Goal: Transaction & Acquisition: Obtain resource

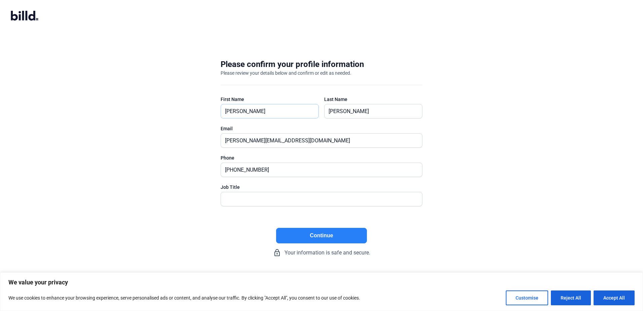
drag, startPoint x: 252, startPoint y: 110, endPoint x: 167, endPoint y: 110, distance: 84.8
click at [167, 110] on div "Please confirm your profile information Please review your details below and co…" at bounding box center [321, 157] width 643 height 219
type input "[PERSON_NAME]"
click at [334, 110] on input "[PERSON_NAME]" at bounding box center [374, 111] width 98 height 14
type input "[PERSON_NAME]"
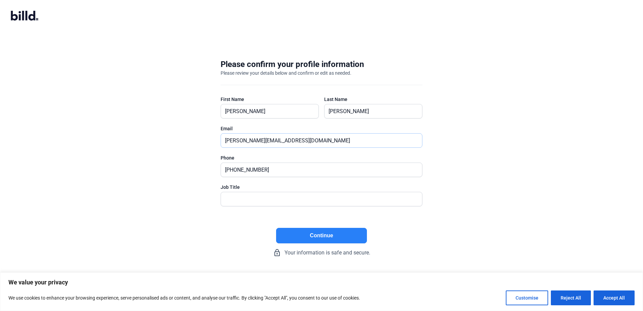
drag, startPoint x: 237, startPoint y: 141, endPoint x: 170, endPoint y: 136, distance: 67.5
click at [170, 136] on div "Please confirm your profile information Please review your details below and co…" at bounding box center [321, 157] width 643 height 219
type input "[PERSON_NAME][EMAIL_ADDRESS][DOMAIN_NAME]"
click at [256, 196] on input "text" at bounding box center [318, 199] width 194 height 14
type input "Office Manager"
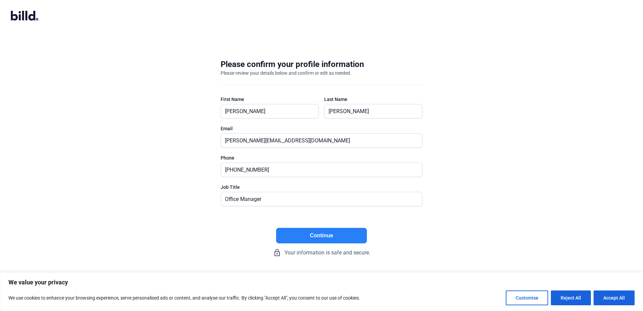
click at [327, 235] on button "Continue" at bounding box center [321, 235] width 91 height 15
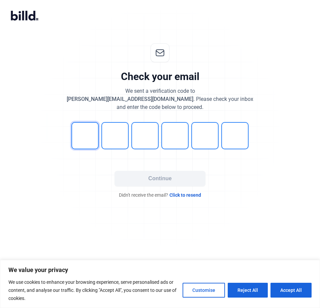
click at [88, 131] on input "tel" at bounding box center [84, 135] width 27 height 27
type input "3"
type input "4"
type input "2"
type input "3"
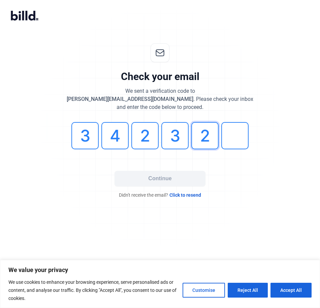
type input "2"
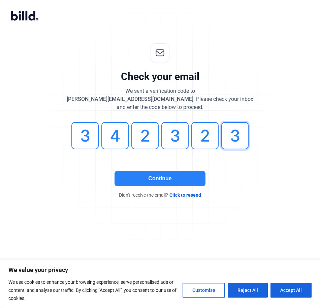
type input "3"
click at [188, 177] on button "Continue" at bounding box center [159, 178] width 91 height 15
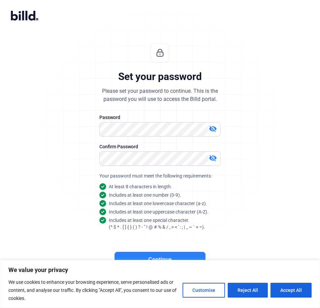
click at [213, 127] on mat-icon "visibility_off" at bounding box center [213, 129] width 8 height 8
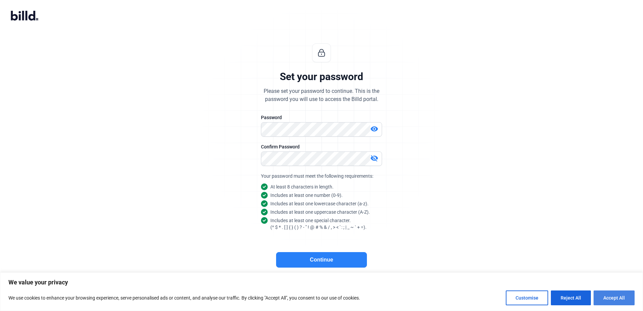
click at [616, 294] on button "Accept All" at bounding box center [614, 297] width 41 height 15
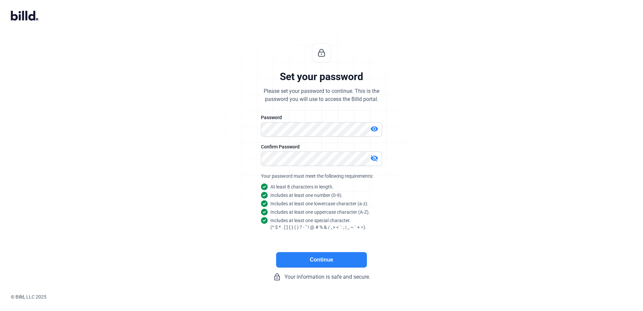
click at [347, 260] on button "Continue" at bounding box center [321, 259] width 91 height 15
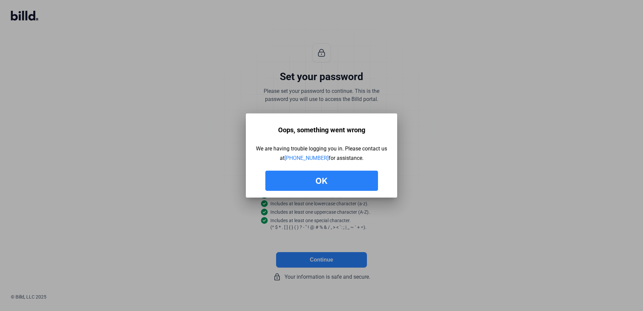
click at [349, 175] on button "Ok" at bounding box center [321, 181] width 113 height 20
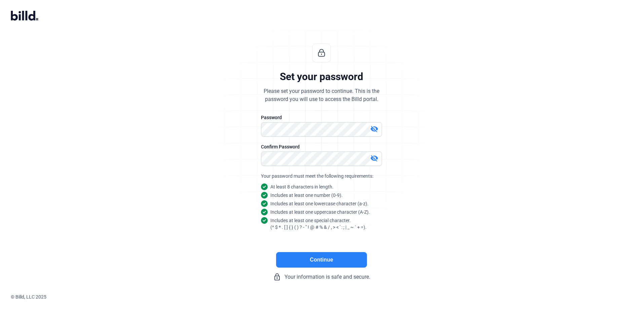
click at [375, 126] on mat-icon "visibility_off" at bounding box center [374, 129] width 8 height 8
click at [374, 156] on mat-icon "visibility_off" at bounding box center [374, 158] width 8 height 8
click at [346, 259] on button "Continue" at bounding box center [321, 259] width 91 height 15
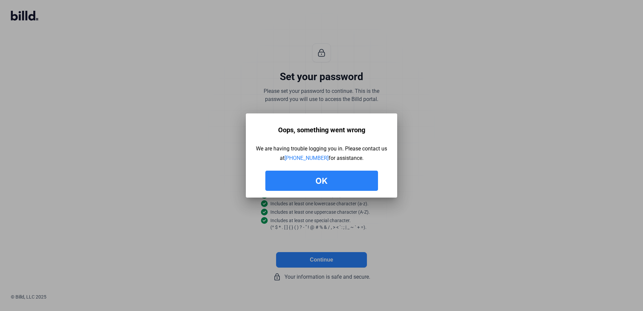
click at [234, 35] on div at bounding box center [321, 155] width 643 height 311
drag, startPoint x: 384, startPoint y: 34, endPoint x: 444, endPoint y: 7, distance: 66.6
click at [425, 16] on div at bounding box center [321, 155] width 643 height 311
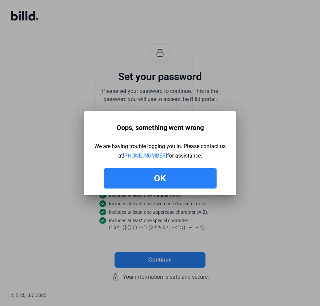
drag, startPoint x: 79, startPoint y: 37, endPoint x: 20, endPoint y: 17, distance: 62.7
click at [20, 17] on div at bounding box center [160, 153] width 320 height 306
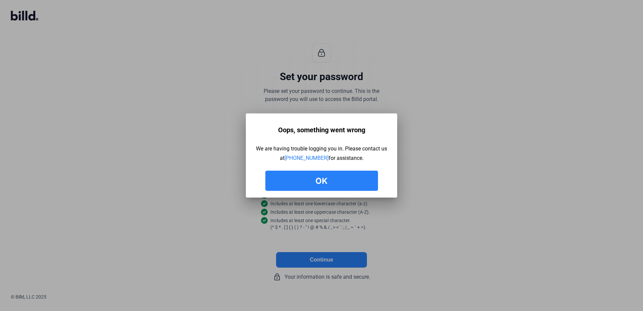
click at [357, 178] on button "Ok" at bounding box center [321, 181] width 113 height 20
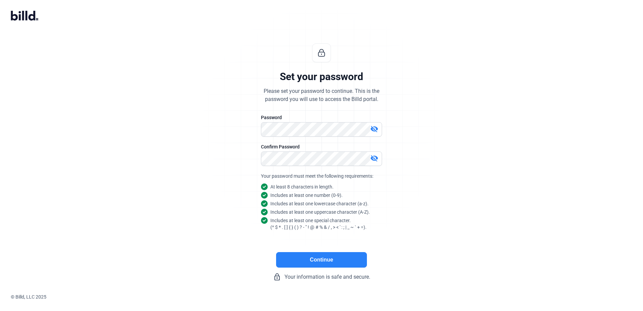
drag, startPoint x: 200, startPoint y: 135, endPoint x: 94, endPoint y: 29, distance: 149.6
click at [196, 127] on div "Set your password Please set your password to continue. This is the password yo…" at bounding box center [321, 162] width 643 height 259
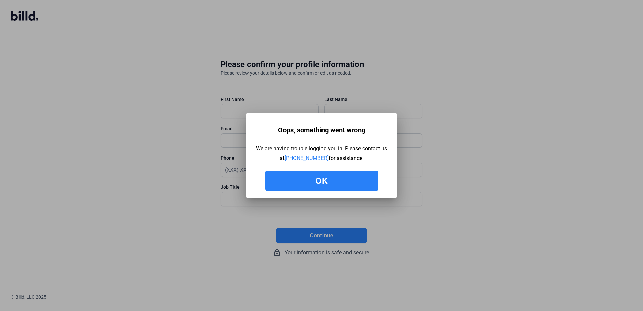
click at [330, 182] on button "Ok" at bounding box center [321, 181] width 113 height 20
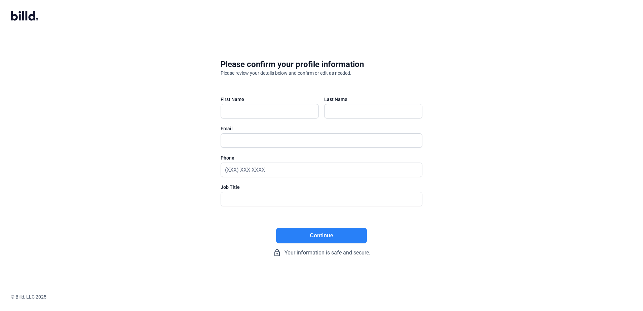
drag, startPoint x: 490, startPoint y: 30, endPoint x: 463, endPoint y: 39, distance: 29.3
click at [477, 35] on confirm-profile "Please confirm your profile information Please review your details below and co…" at bounding box center [321, 155] width 643 height 311
click at [99, 66] on div "Please confirm your profile information Please review your details below and co…" at bounding box center [321, 157] width 643 height 219
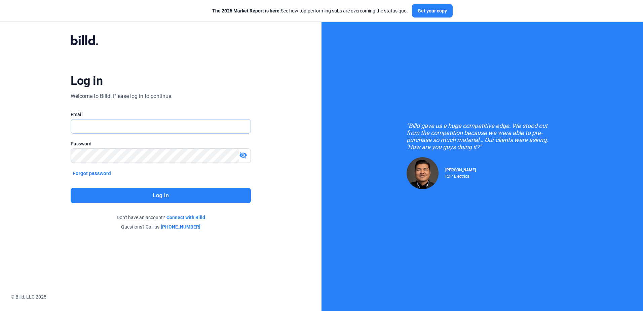
click at [97, 124] on input "text" at bounding box center [160, 126] width 179 height 14
type input "[PERSON_NAME][EMAIL_ADDRESS][DOMAIN_NAME]"
click at [101, 173] on button "Forgot password" at bounding box center [92, 173] width 42 height 7
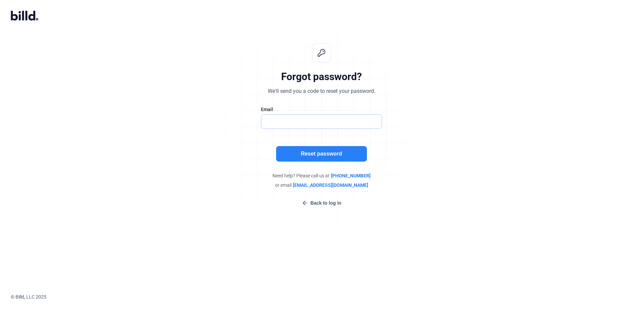
click at [300, 120] on input "text" at bounding box center [317, 121] width 113 height 14
type input "[PERSON_NAME][EMAIL_ADDRESS][DOMAIN_NAME]"
click at [335, 153] on button "Reset password" at bounding box center [321, 153] width 91 height 15
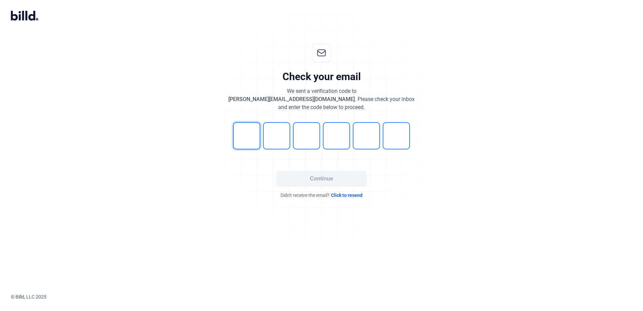
click at [249, 135] on input "tel" at bounding box center [246, 135] width 27 height 27
type input "0"
type input "4"
type input "3"
type input "6"
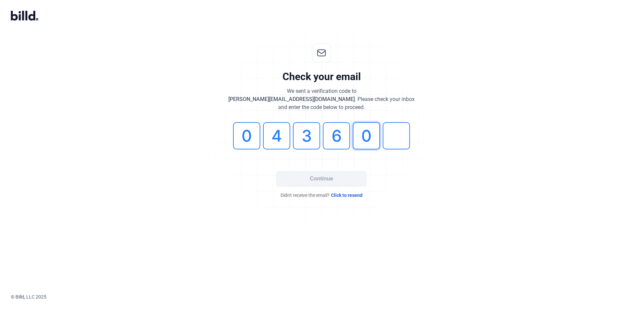
drag, startPoint x: 360, startPoint y: 135, endPoint x: 395, endPoint y: 130, distance: 35.3
click at [395, 130] on div "0 4 3 6 0" at bounding box center [322, 135] width 202 height 27
type input "8"
type input "0"
click at [343, 175] on button "Continue" at bounding box center [321, 178] width 91 height 15
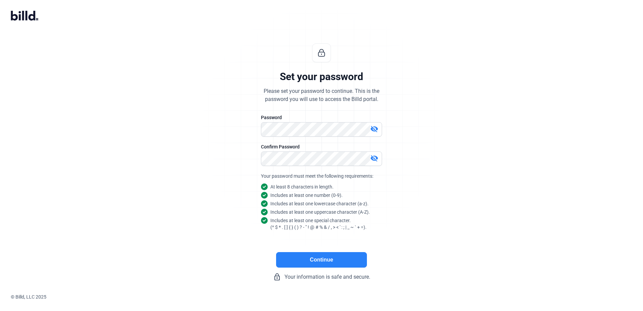
click at [343, 257] on button "Continue" at bounding box center [321, 259] width 91 height 15
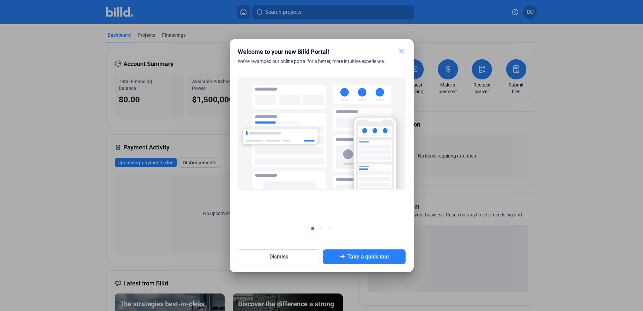
click at [401, 51] on mat-icon "close" at bounding box center [402, 51] width 8 height 8
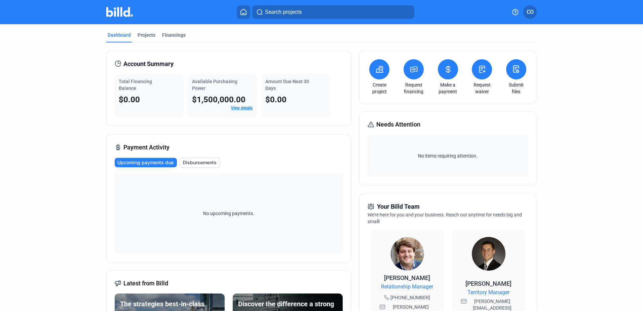
click at [247, 105] on span "View details" at bounding box center [242, 108] width 22 height 6
click at [239, 107] on link "View details" at bounding box center [242, 108] width 22 height 5
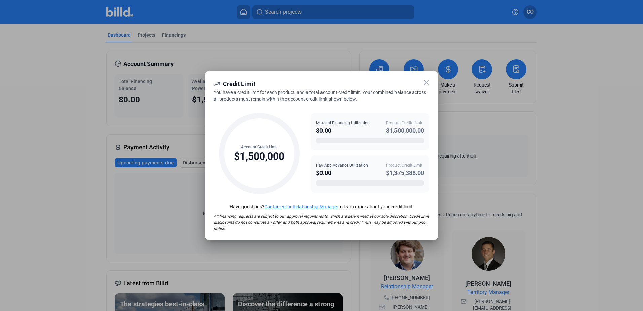
click at [426, 80] on icon at bounding box center [427, 82] width 8 height 8
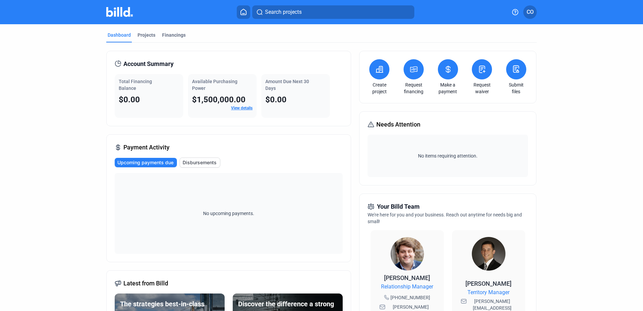
click at [375, 71] on icon at bounding box center [379, 69] width 8 height 8
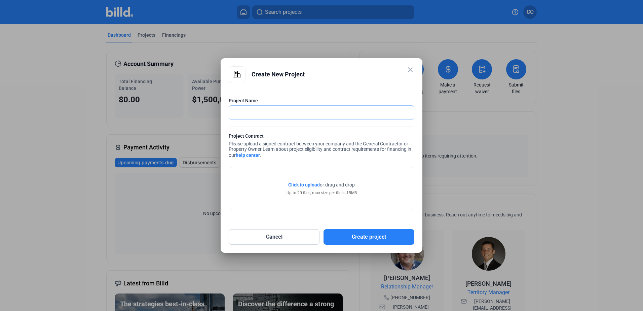
click at [245, 112] on input "text" at bounding box center [321, 113] width 185 height 14
type input "NorthStar - NJIT"
click at [314, 182] on span "Click to upload" at bounding box center [304, 184] width 32 height 5
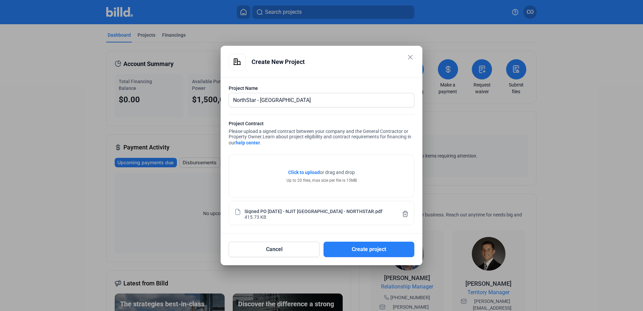
click at [299, 171] on span "Click to upload" at bounding box center [304, 172] width 32 height 5
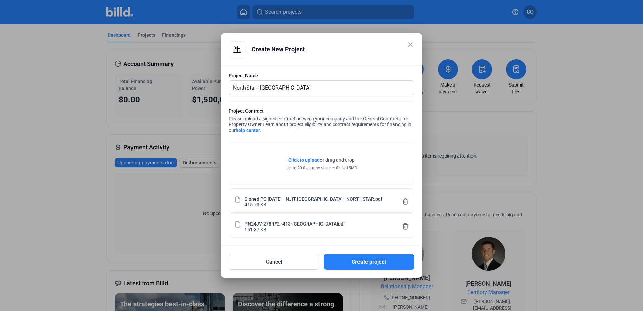
click at [300, 157] on span "Click to upload" at bounding box center [304, 159] width 32 height 5
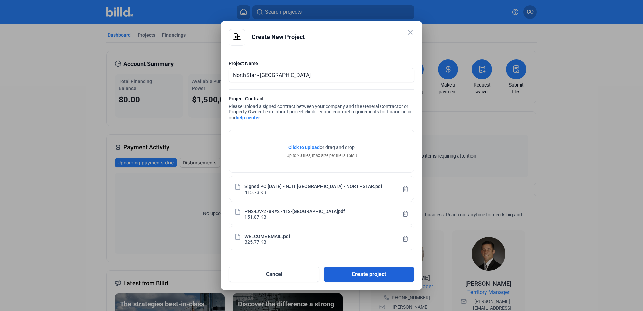
click at [377, 275] on button "Create project" at bounding box center [369, 273] width 91 height 15
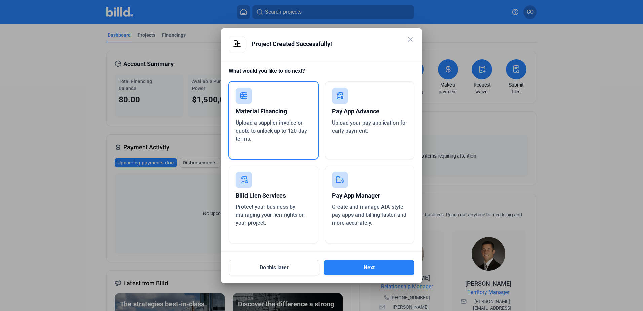
click at [369, 113] on div "Pay App Advance" at bounding box center [370, 111] width 76 height 15
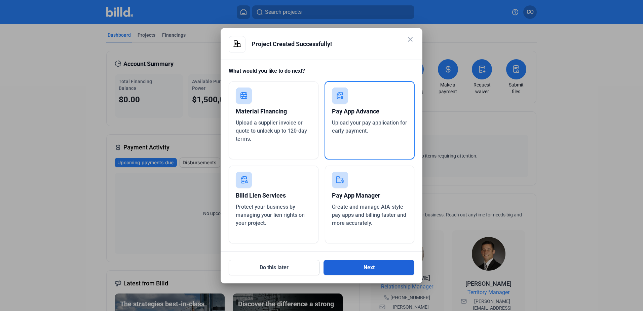
click at [379, 267] on button "Next" at bounding box center [369, 267] width 91 height 15
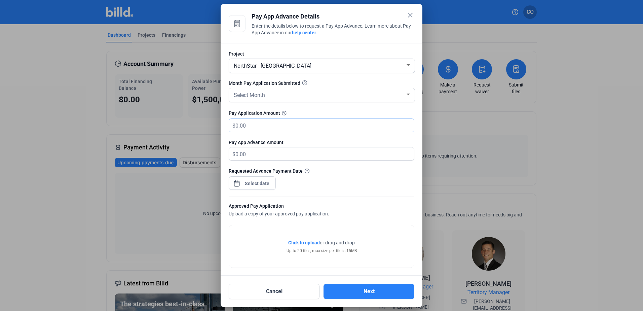
drag, startPoint x: 260, startPoint y: 124, endPoint x: 228, endPoint y: 120, distance: 32.2
click at [228, 120] on div "Project NorthStar - NJIT Month Pay Application Submitted Select Month Pay Appli…" at bounding box center [322, 159] width 202 height 232
click at [293, 290] on button "Cancel" at bounding box center [274, 291] width 91 height 15
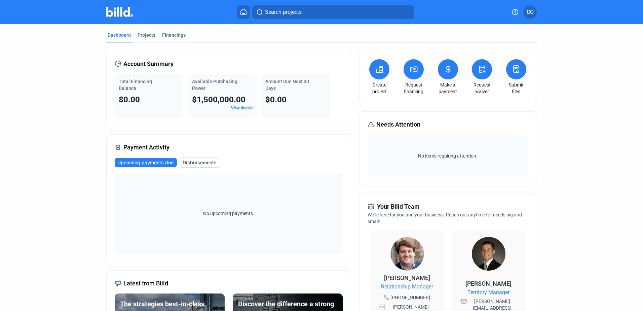
click at [534, 13] on button "CO" at bounding box center [529, 11] width 13 height 13
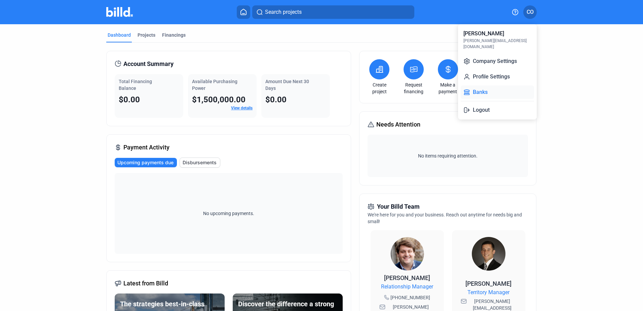
click at [477, 87] on button "Banks" at bounding box center [497, 91] width 73 height 13
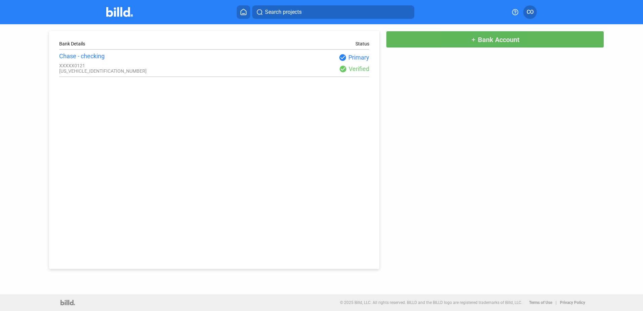
click at [480, 39] on span "Bank Account" at bounding box center [499, 40] width 42 height 8
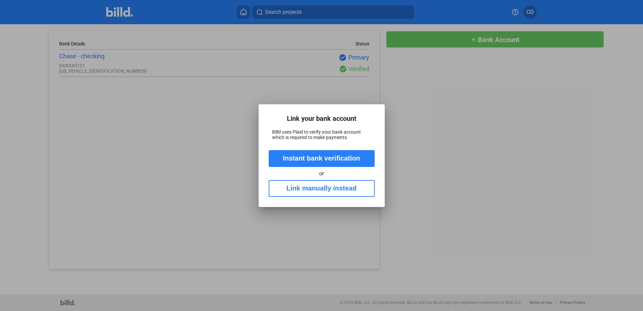
click at [328, 187] on button "Link manually instead" at bounding box center [322, 188] width 106 height 17
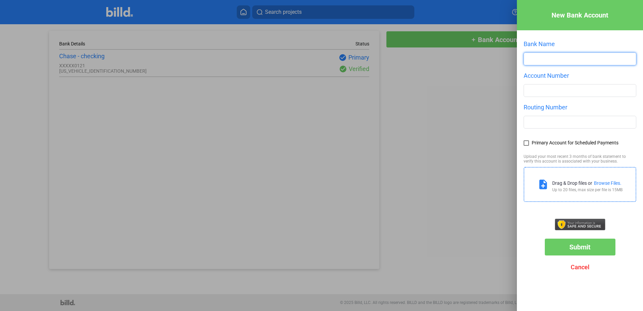
click at [534, 59] on input "text" at bounding box center [580, 59] width 112 height 12
type input "Chase Bank"
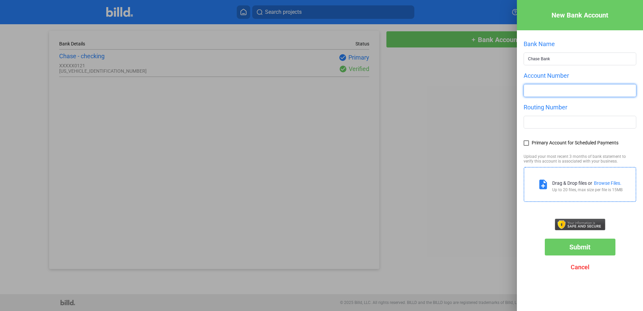
click at [545, 88] on input "number" at bounding box center [580, 90] width 112 height 12
type input "513172190"
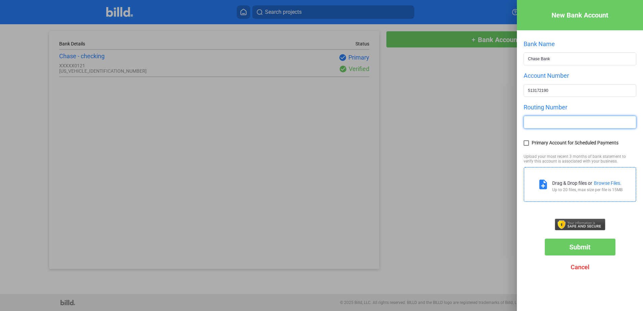
click at [550, 124] on input "text" at bounding box center [580, 122] width 112 height 12
type input "021000021"
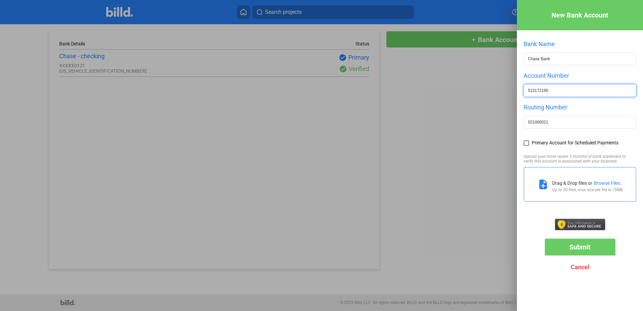
click at [568, 90] on input "513172190" at bounding box center [580, 90] width 112 height 12
click at [536, 92] on input "513172190" at bounding box center [580, 90] width 112 height 12
click at [540, 91] on input "513172190" at bounding box center [580, 90] width 112 height 12
click at [542, 89] on input "513172190" at bounding box center [580, 90] width 112 height 12
click at [562, 90] on input "513172190" at bounding box center [580, 90] width 112 height 12
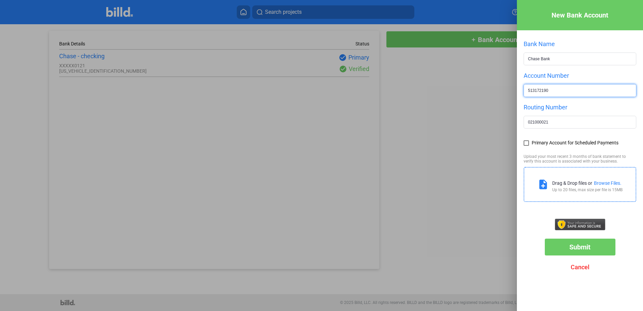
click at [569, 90] on input "513172190" at bounding box center [580, 90] width 112 height 12
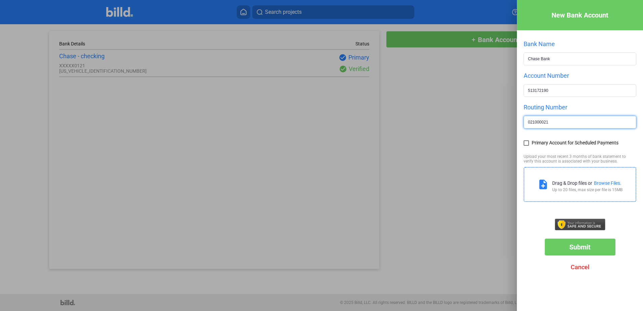
click at [568, 123] on input "021000021" at bounding box center [580, 122] width 112 height 12
click at [527, 143] on span at bounding box center [526, 142] width 5 height 5
click at [0, 0] on input "Primary Account for Scheduled Payments" at bounding box center [0, 0] width 0 height 0
click at [610, 182] on div "Browse Files." at bounding box center [608, 182] width 28 height 5
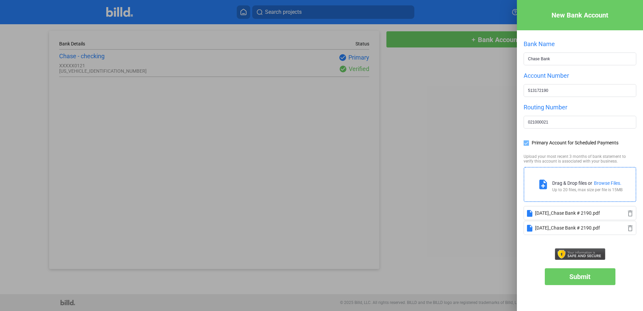
click at [605, 183] on div "Browse Files." at bounding box center [608, 182] width 28 height 5
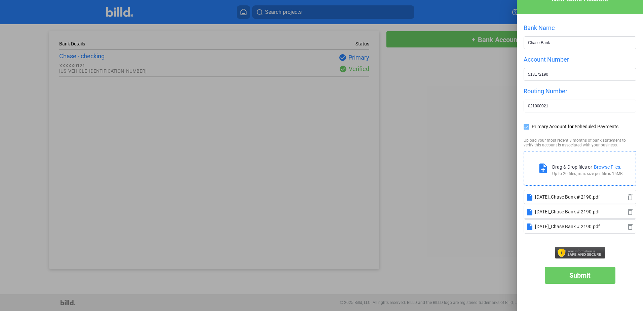
scroll to position [31, 0]
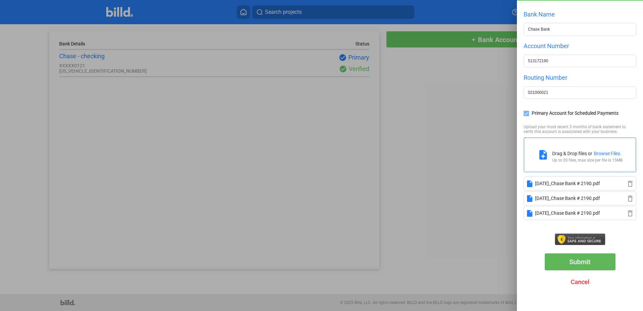
click at [592, 256] on button "Submit" at bounding box center [580, 261] width 71 height 17
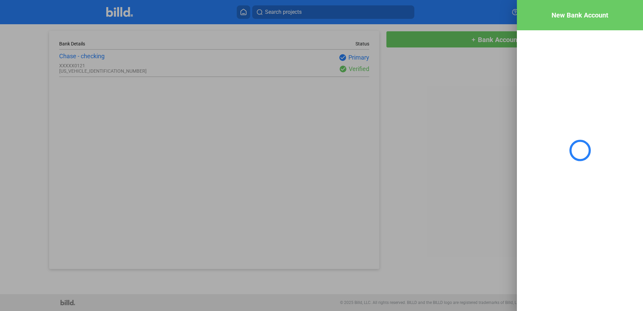
scroll to position [0, 0]
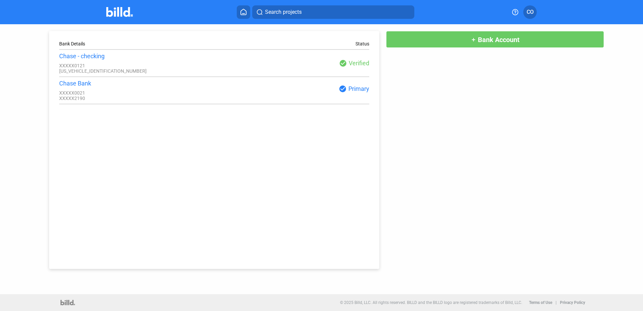
click at [467, 121] on div "Bank Details Status Chase - checking XXXXX0121 XXXXXXXXXXXXX5283 check_circle V…" at bounding box center [321, 146] width 579 height 245
click at [530, 10] on span "CO" at bounding box center [530, 12] width 7 height 8
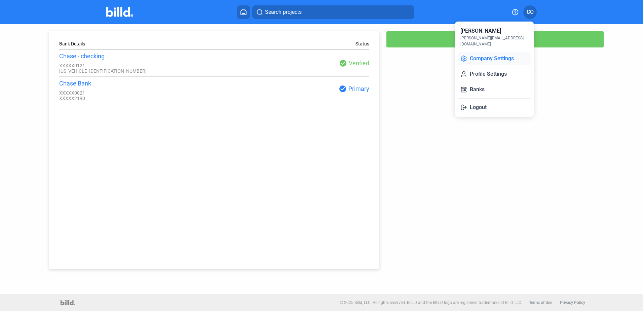
click at [496, 52] on button "Company Settings" at bounding box center [494, 58] width 73 height 13
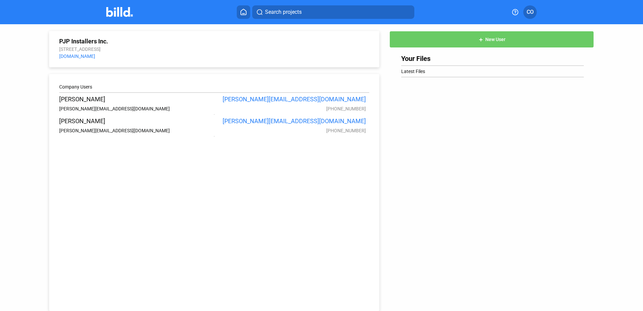
click at [532, 9] on span "CO" at bounding box center [530, 12] width 7 height 8
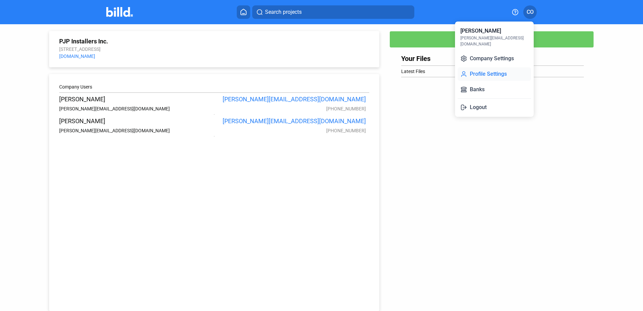
click at [502, 67] on button "Profile Settings" at bounding box center [494, 73] width 73 height 13
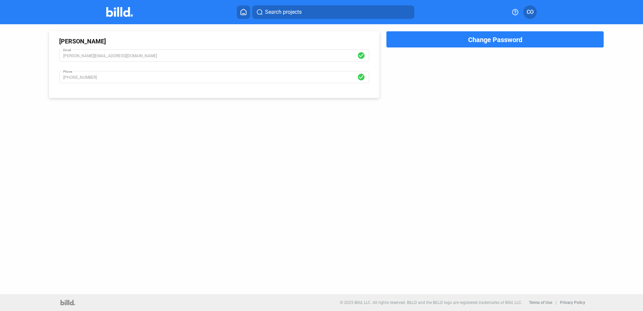
click at [286, 13] on span "Search projects" at bounding box center [283, 12] width 37 height 8
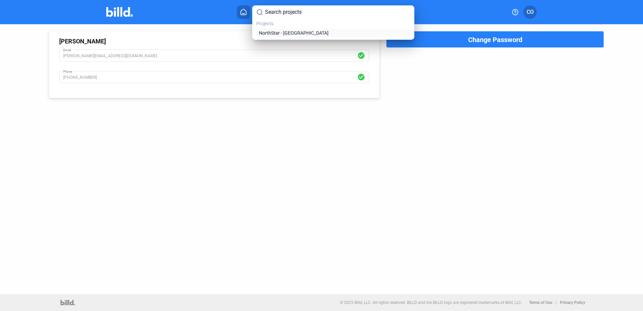
click at [281, 32] on span "NorthStar - NJIT" at bounding box center [294, 33] width 70 height 7
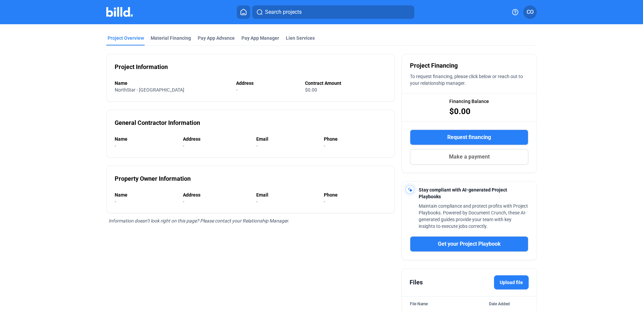
scroll to position [23, 0]
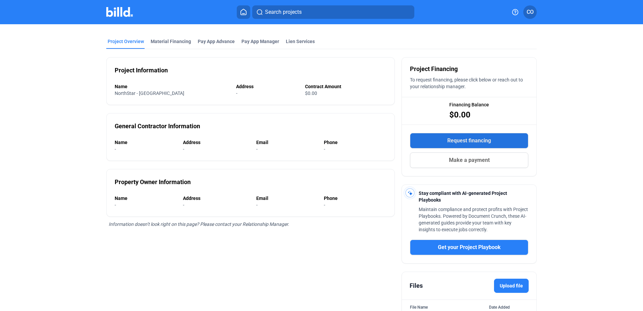
click at [482, 140] on span "Request financing" at bounding box center [469, 141] width 44 height 8
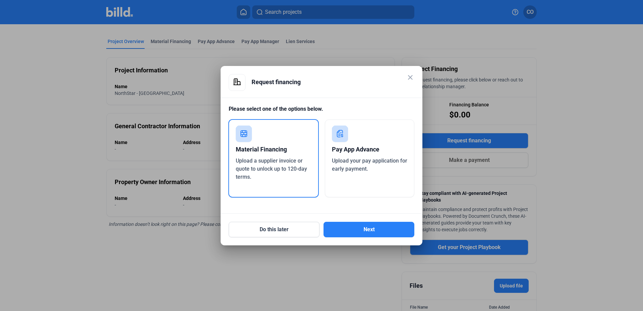
click at [372, 142] on div "Pay App Advance" at bounding box center [370, 149] width 76 height 15
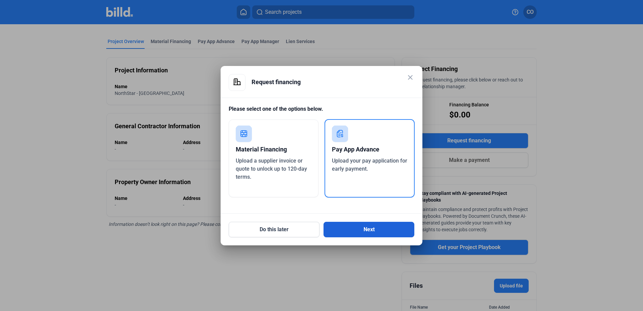
click at [382, 227] on button "Next" at bounding box center [369, 229] width 91 height 15
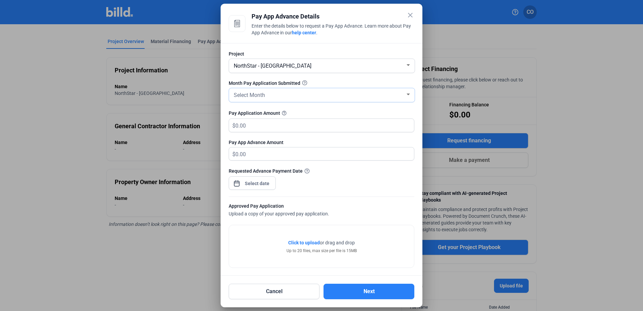
click at [290, 92] on div "Select Month" at bounding box center [318, 94] width 173 height 9
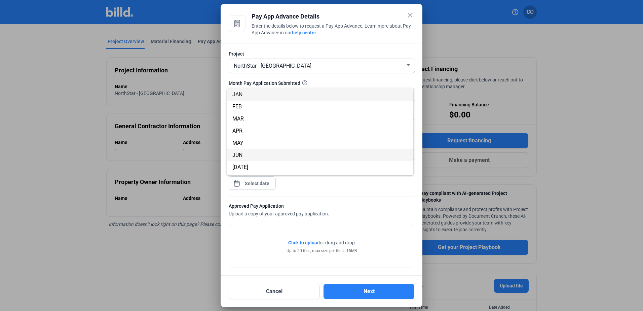
click at [261, 154] on span "JUN" at bounding box center [320, 155] width 176 height 12
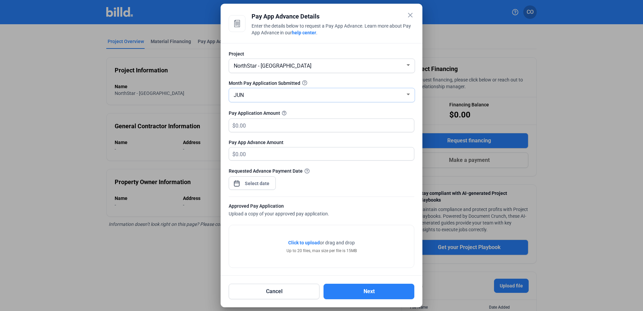
click at [259, 93] on div "JUN" at bounding box center [318, 94] width 173 height 9
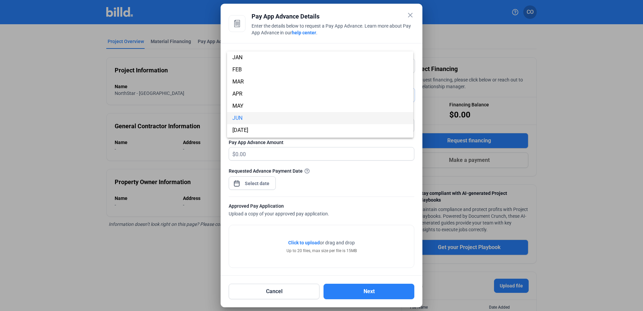
scroll to position [24, 0]
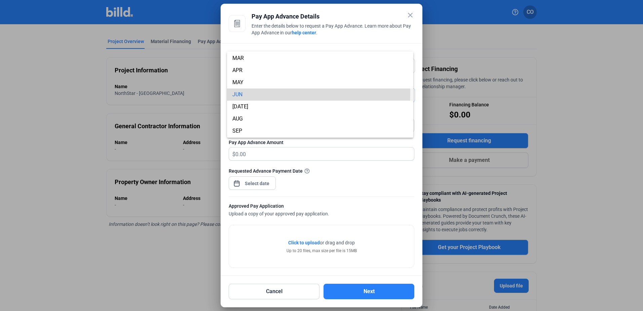
click at [259, 93] on span "JUN" at bounding box center [320, 94] width 176 height 12
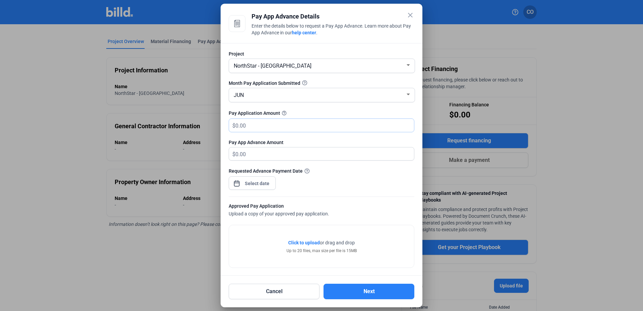
drag, startPoint x: 262, startPoint y: 125, endPoint x: 231, endPoint y: 123, distance: 30.7
click at [231, 123] on div "$" at bounding box center [321, 125] width 185 height 13
type input "262,279.44"
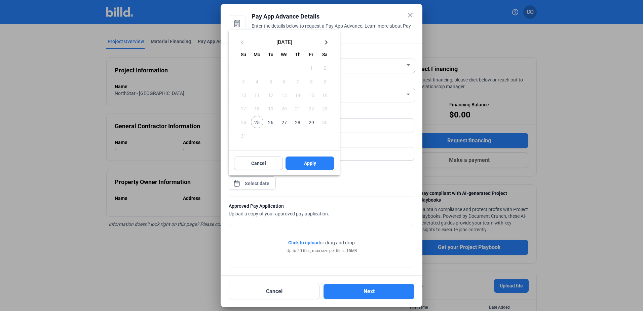
click at [266, 182] on div "close Pay App Advance Details Enter the details below to request a Pay App Adva…" at bounding box center [321, 155] width 643 height 311
click at [257, 122] on span "25" at bounding box center [257, 122] width 12 height 12
click at [315, 160] on span "Apply" at bounding box center [310, 163] width 12 height 7
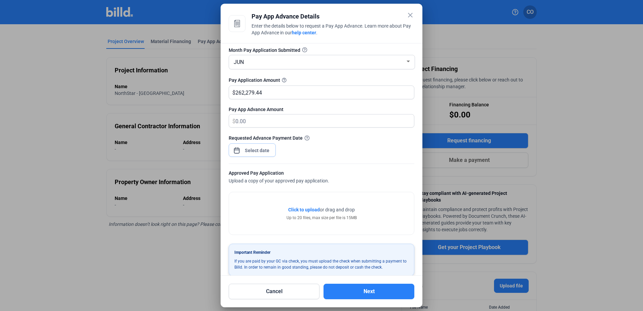
scroll to position [42, 0]
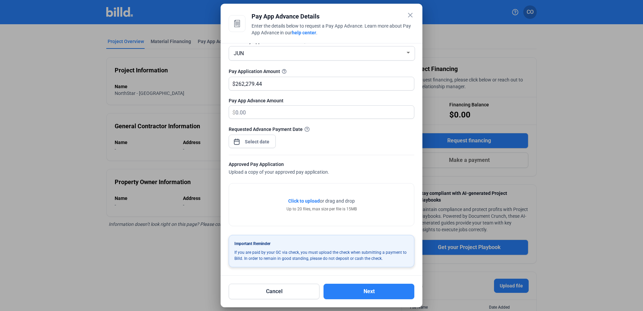
click at [300, 198] on span "Click to upload" at bounding box center [304, 200] width 32 height 5
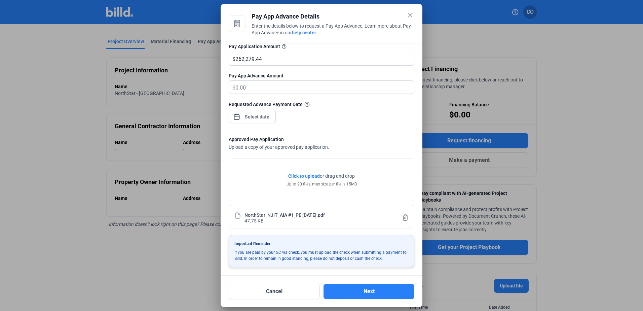
scroll to position [67, 0]
click at [372, 288] on button "Next" at bounding box center [369, 291] width 91 height 15
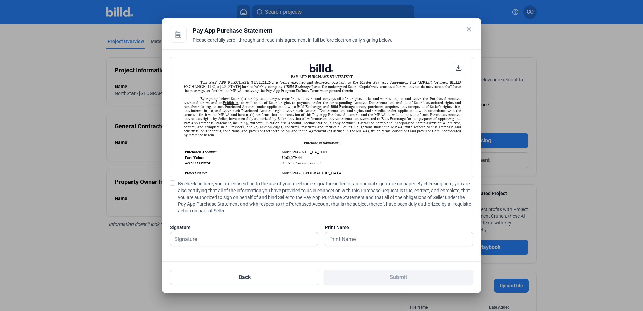
scroll to position [0, 0]
click at [172, 183] on span at bounding box center [172, 182] width 5 height 5
click at [0, 0] on input "By checking here, you are consenting to the use of your electronic signature in…" at bounding box center [0, 0] width 0 height 0
click at [460, 66] on icon at bounding box center [459, 68] width 6 height 6
